Goal: Information Seeking & Learning: Find specific fact

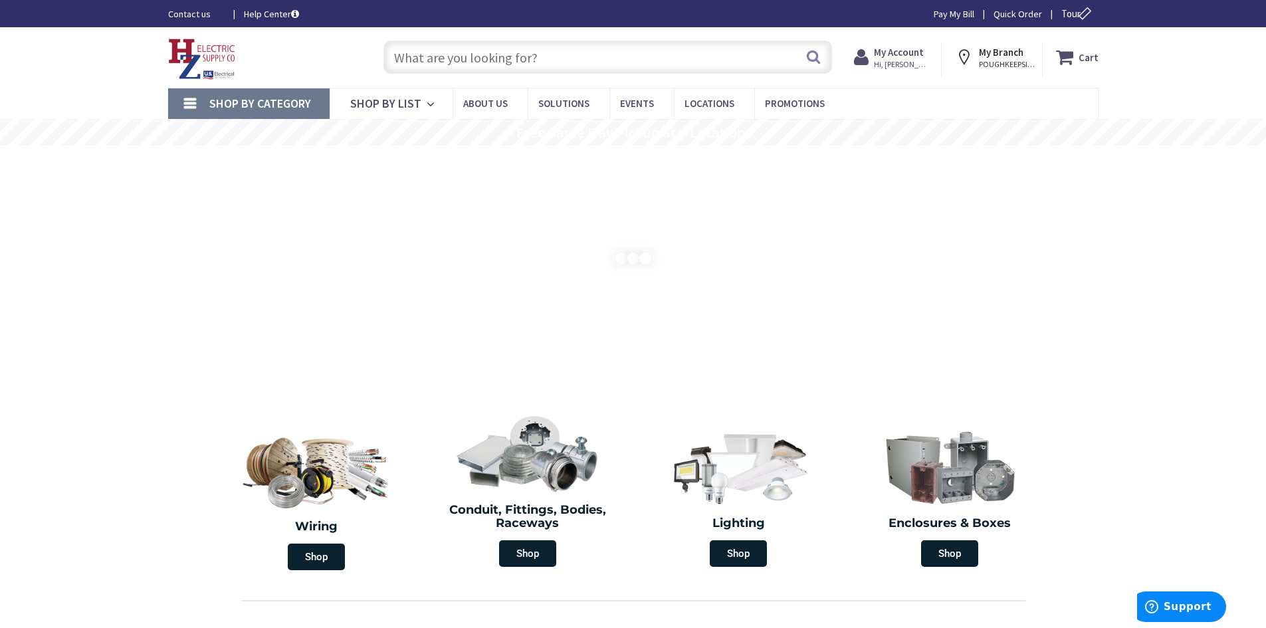
click at [627, 57] on input "text" at bounding box center [607, 57] width 449 height 33
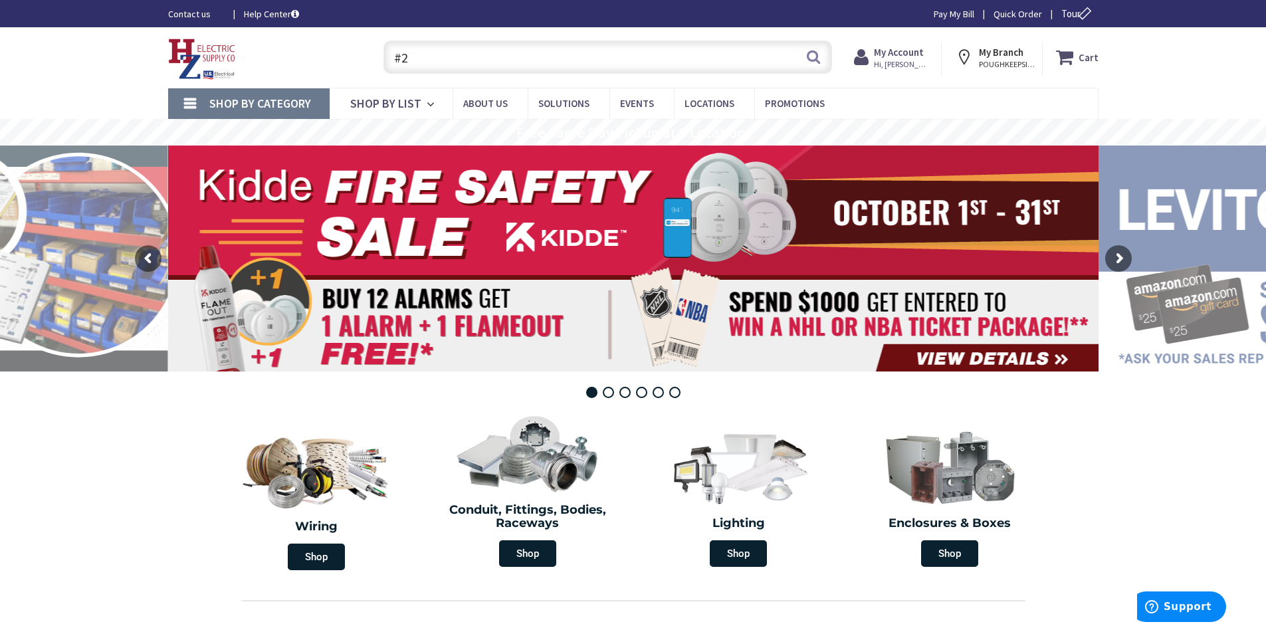
click at [627, 57] on input "#2" at bounding box center [607, 57] width 449 height 33
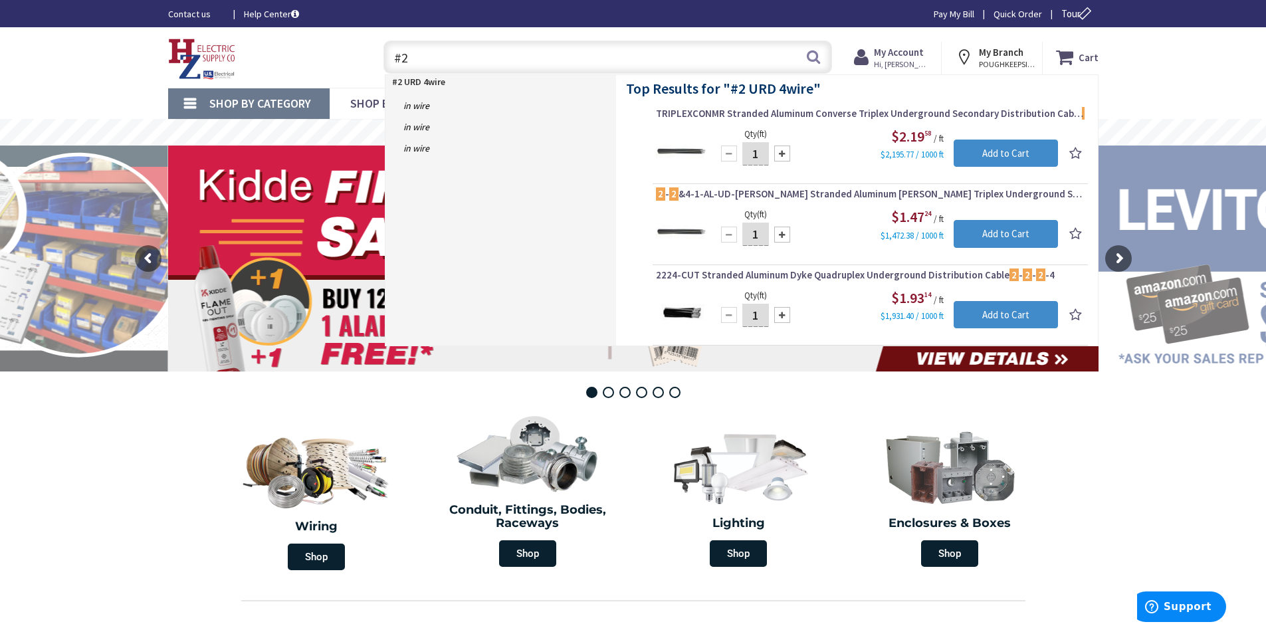
type input "#"
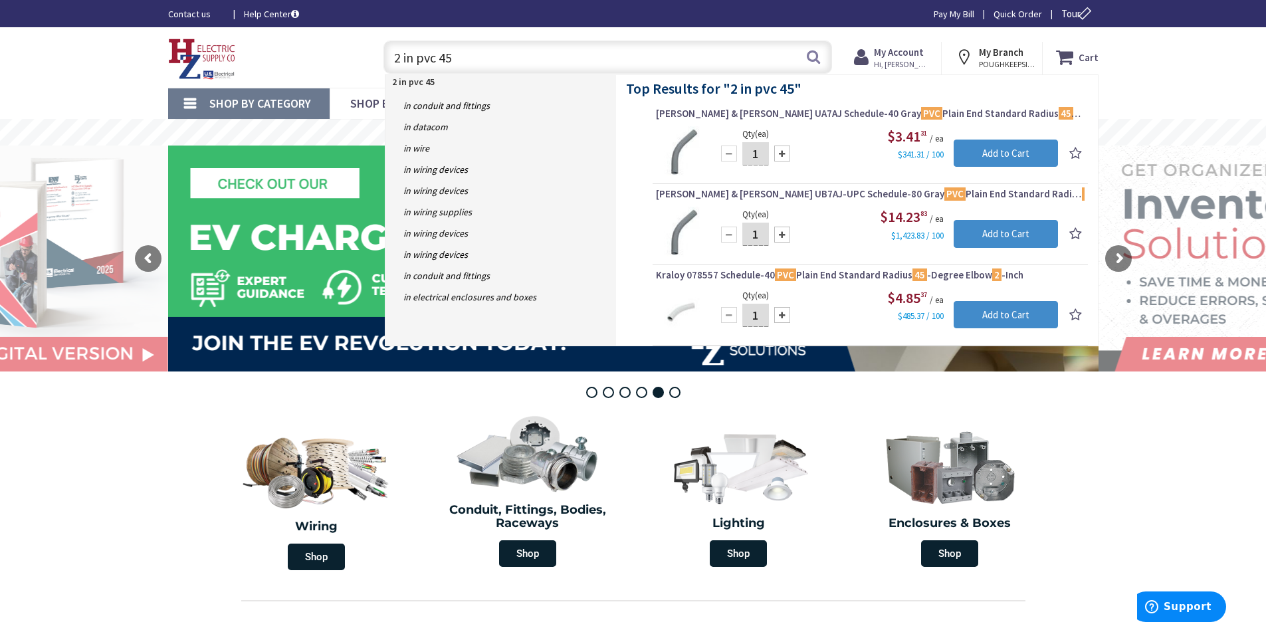
type input "2 in pvc 45"
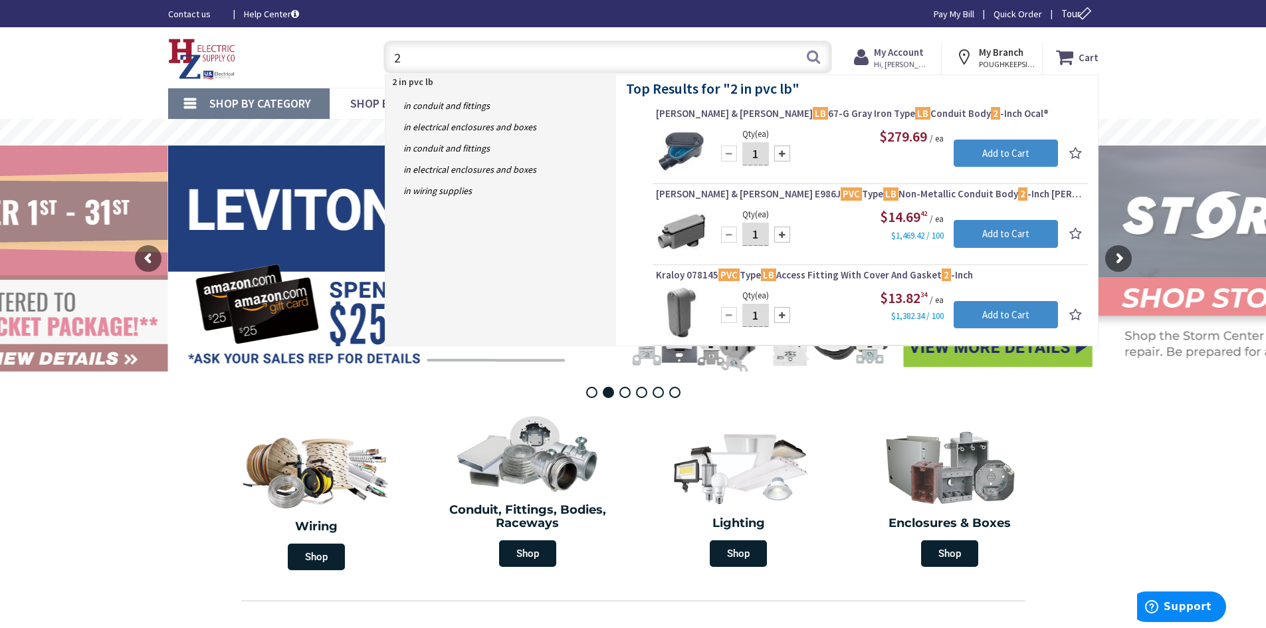
type input "2"
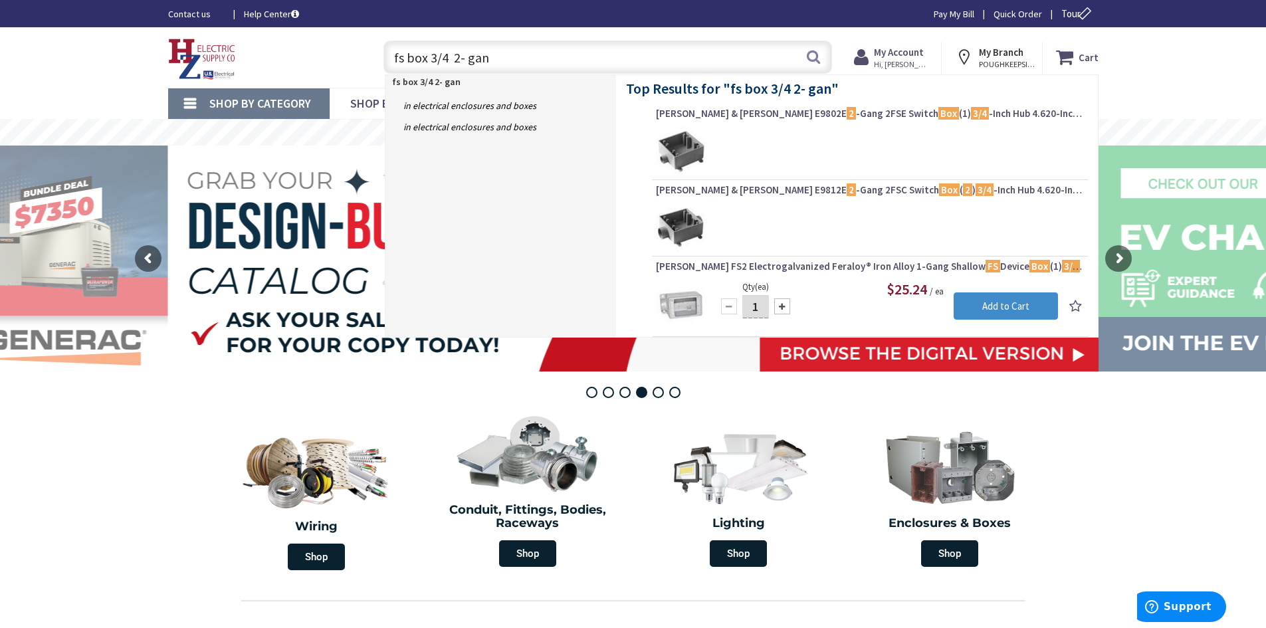
type input "fs box 3/4 2- gang"
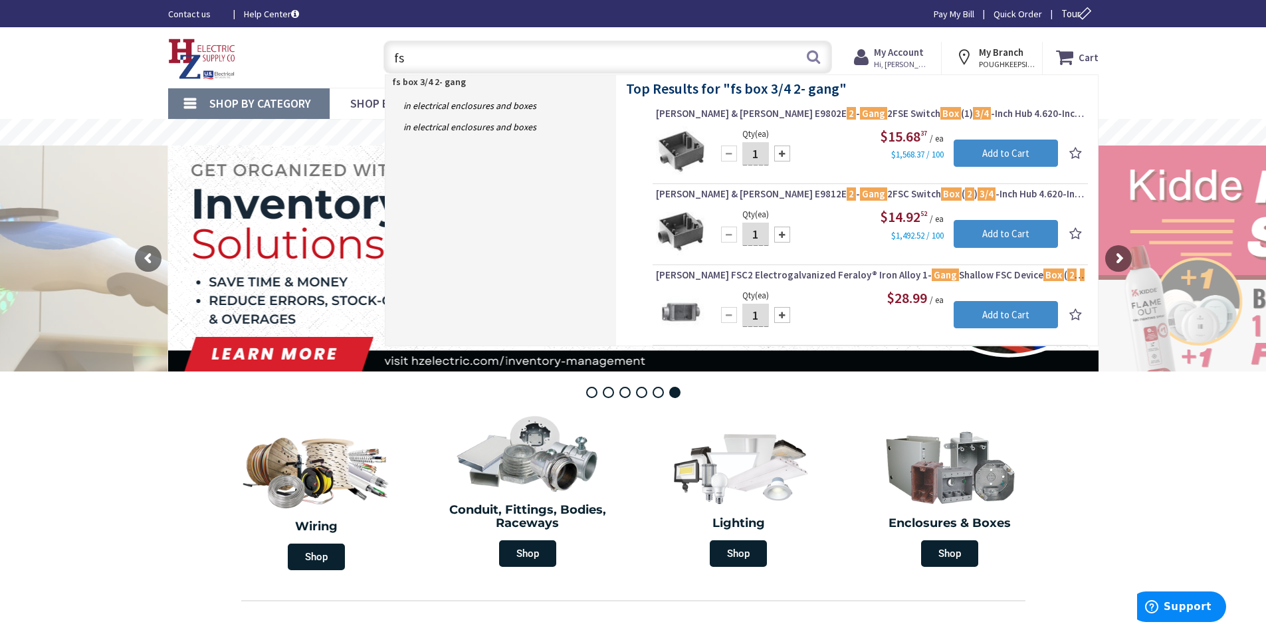
type input "f"
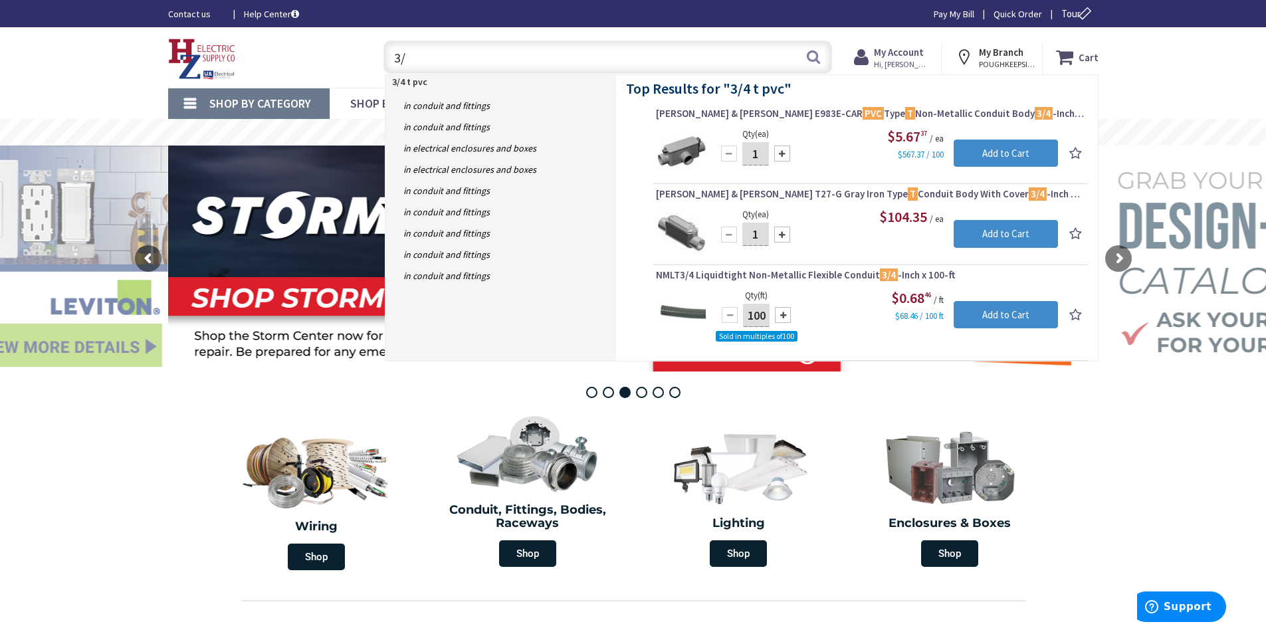
type input "3"
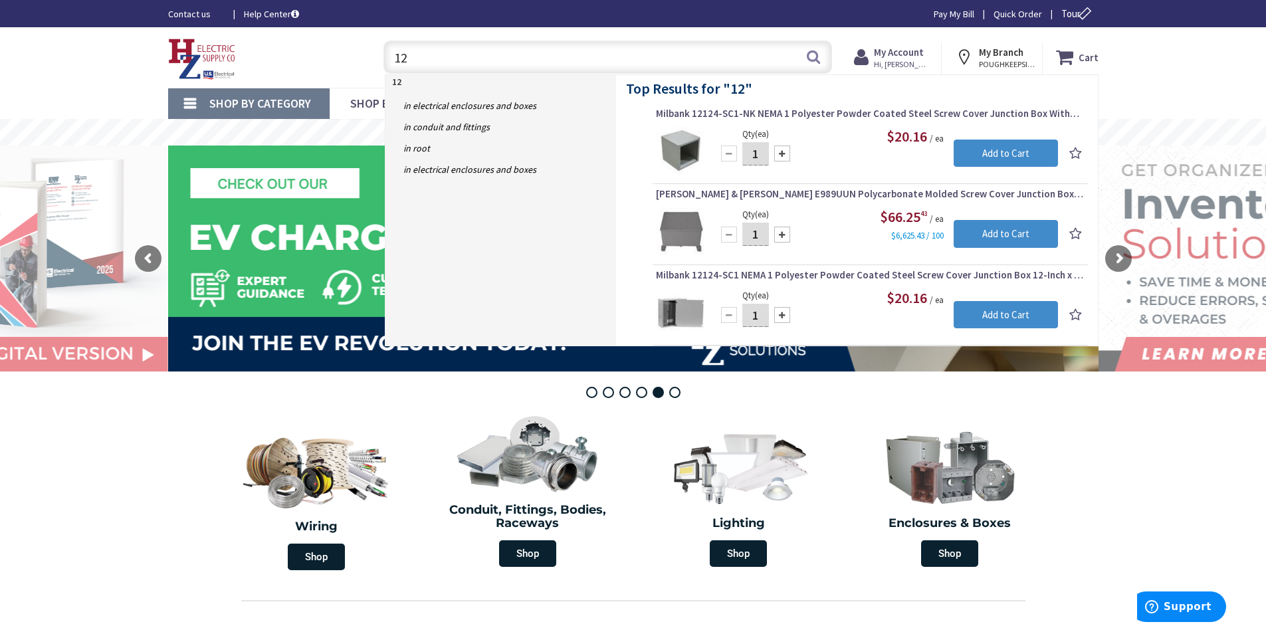
type input "1"
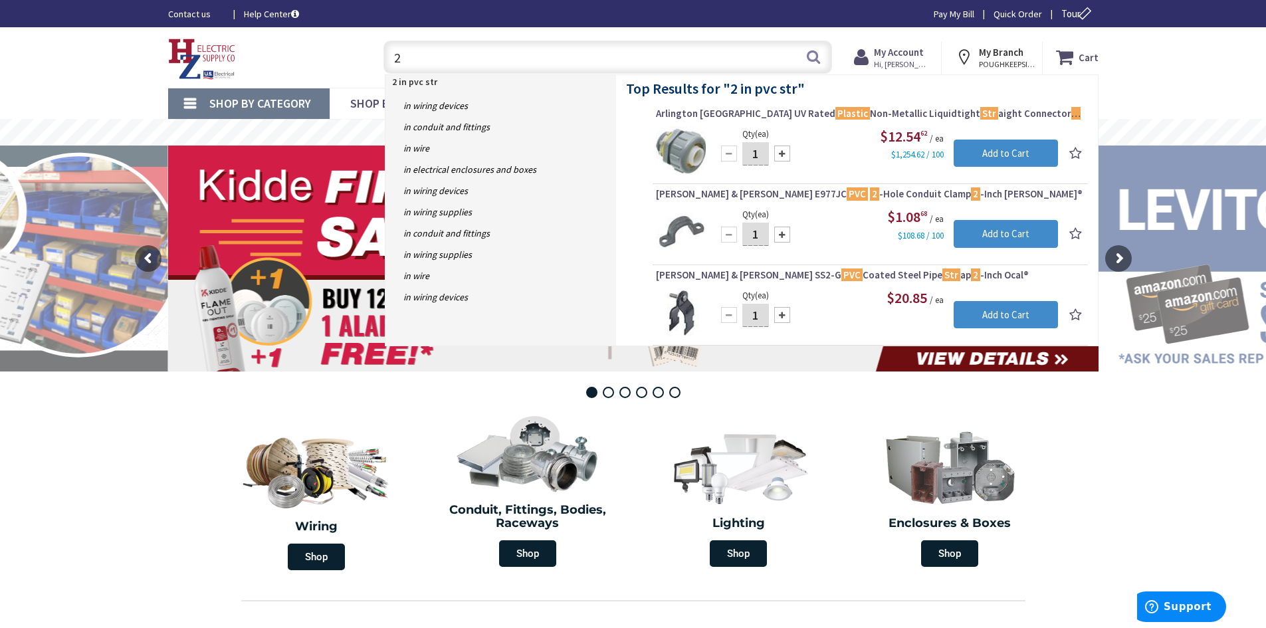
type input "2"
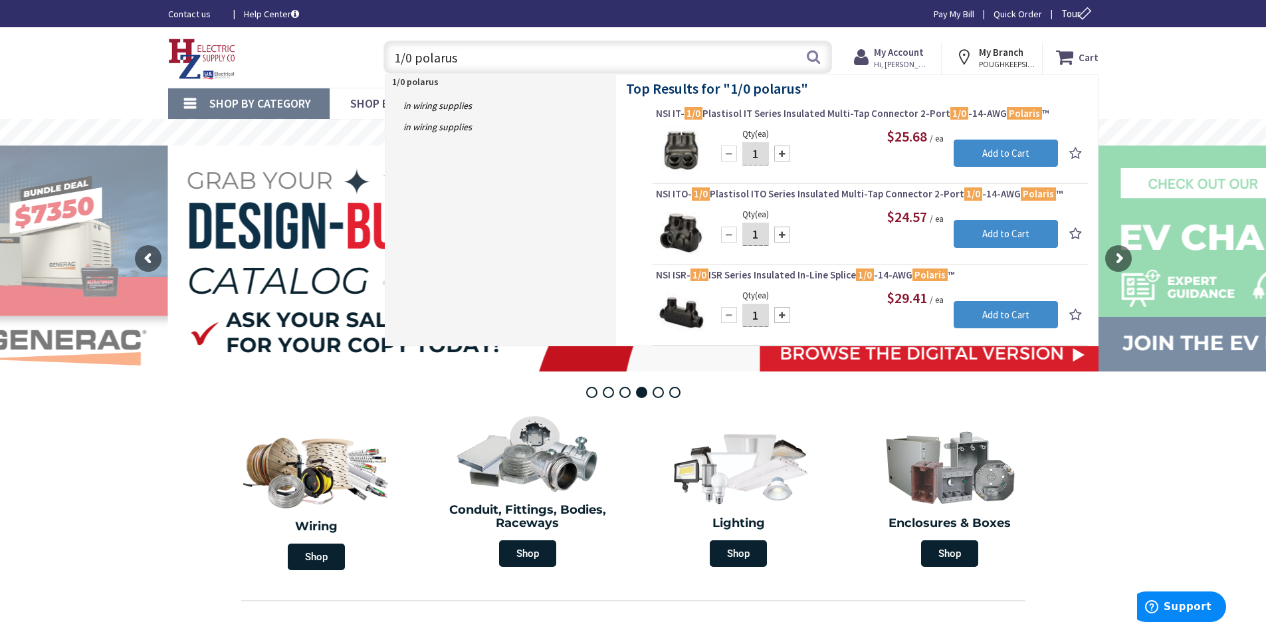
type input "1/0 polarus"
